Goal: Navigation & Orientation: Find specific page/section

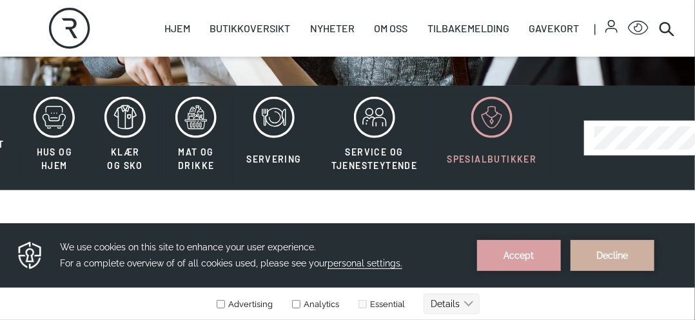
click at [488, 149] on button "Spesialbutikker" at bounding box center [492, 138] width 117 height 84
click at [488, 167] on button "Spesialbutikker" at bounding box center [492, 138] width 117 height 84
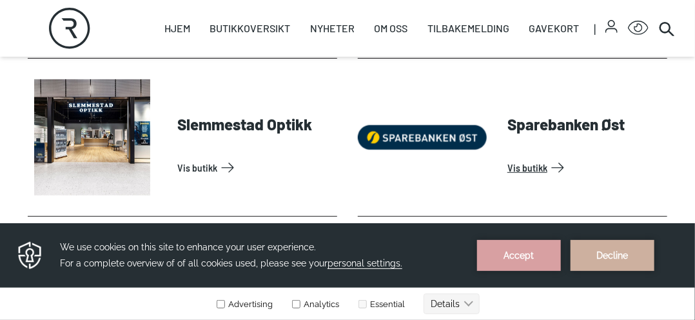
scroll to position [3742, 0]
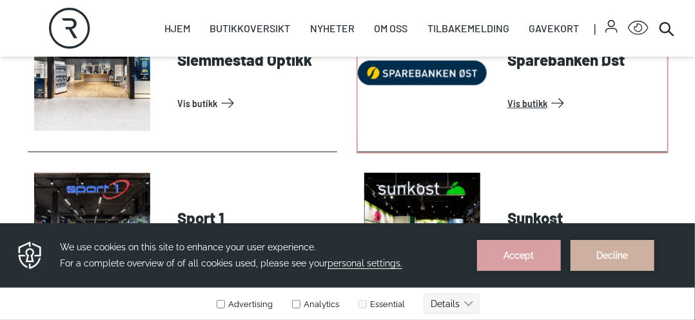
click at [537, 105] on link "Vis butikk" at bounding box center [585, 103] width 155 height 21
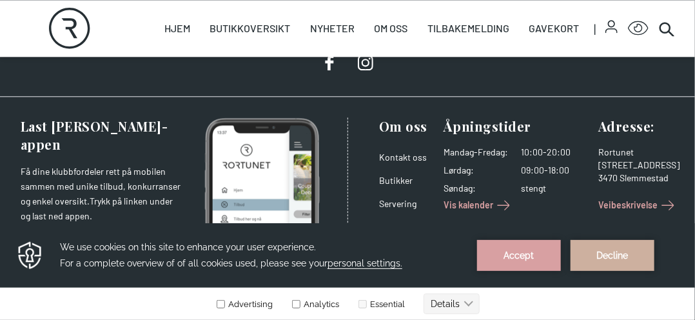
scroll to position [1150, 0]
